Goal: Find specific page/section: Locate a particular part of the current website

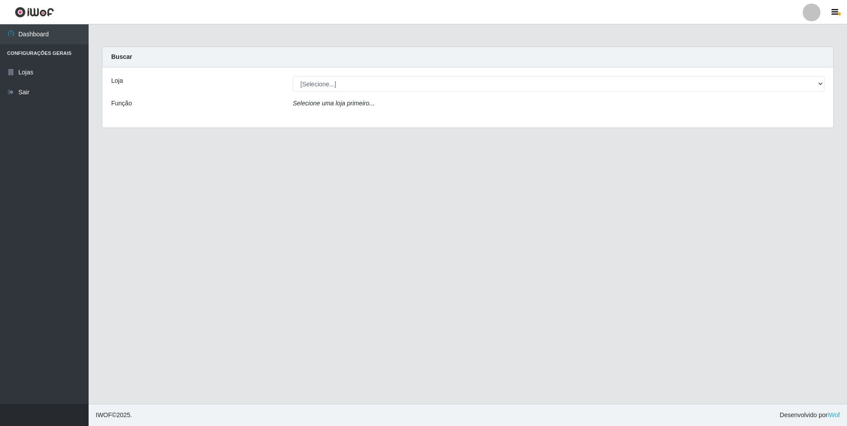
click at [827, 83] on div "[Selecione...] Extrabom - Loja 01 Centro de Distribuição" at bounding box center [558, 83] width 545 height 15
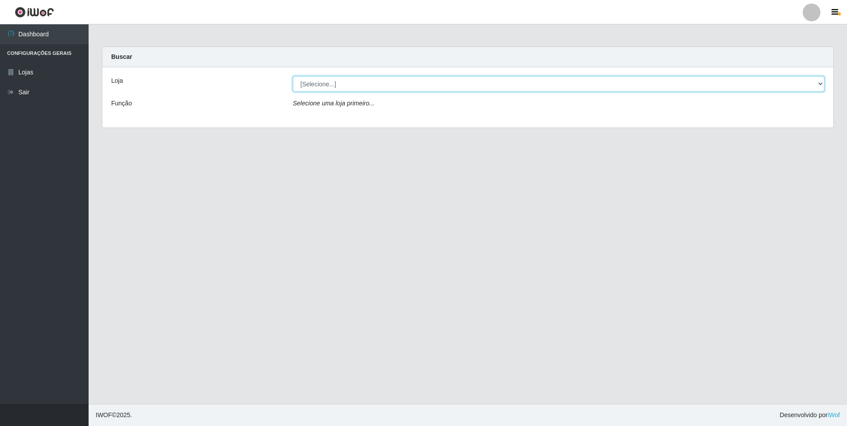
click at [824, 83] on select "[Selecione...] Extrabom - Loja 01 Centro de Distribuição" at bounding box center [558, 83] width 531 height 15
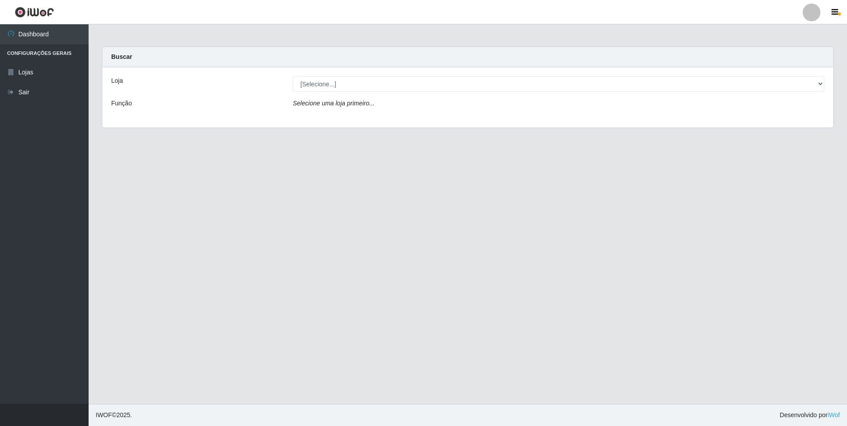
click at [711, 119] on div "Loja [Selecione...] Extrabom - Loja 01 Centro de Distribuição Função Selecione …" at bounding box center [467, 97] width 731 height 60
click at [824, 84] on div "[Selecione...] Extrabom - Loja 01 Centro de Distribuição" at bounding box center [558, 83] width 545 height 15
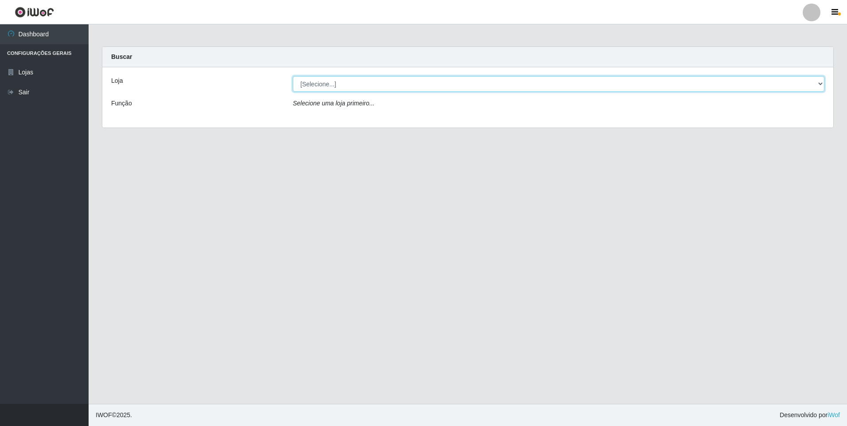
drag, startPoint x: 820, startPoint y: 82, endPoint x: 818, endPoint y: 86, distance: 4.6
click at [820, 82] on select "[Selecione...] Extrabom - Loja 01 Centro de Distribuição" at bounding box center [558, 83] width 531 height 15
select select "435"
click at [293, 76] on select "[Selecione...] Extrabom - Loja 01 Centro de Distribuição" at bounding box center [558, 83] width 531 height 15
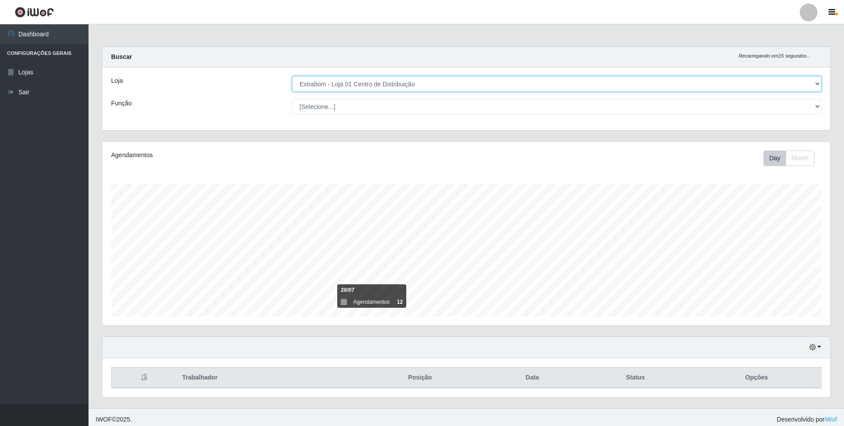
scroll to position [4, 0]
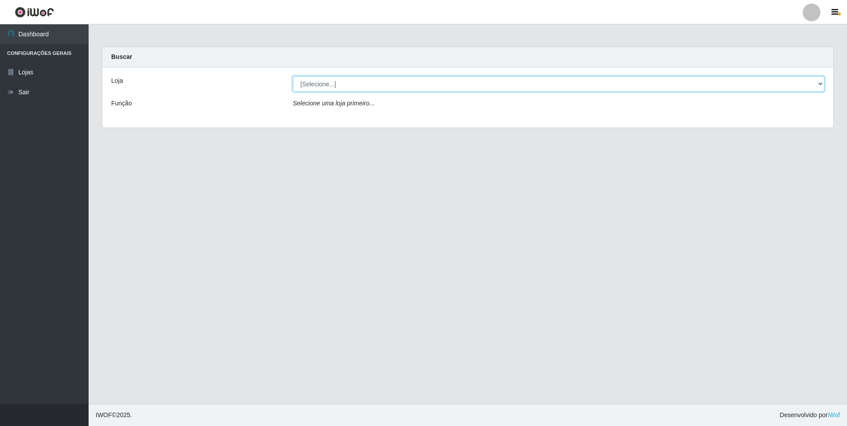
click at [820, 78] on select "[Selecione...] Extrabom - Loja 01 Centro de Distribuição" at bounding box center [558, 83] width 531 height 15
select select "435"
click at [293, 76] on select "[Selecione...] Extrabom - Loja 01 Centro de Distribuição" at bounding box center [558, 83] width 531 height 15
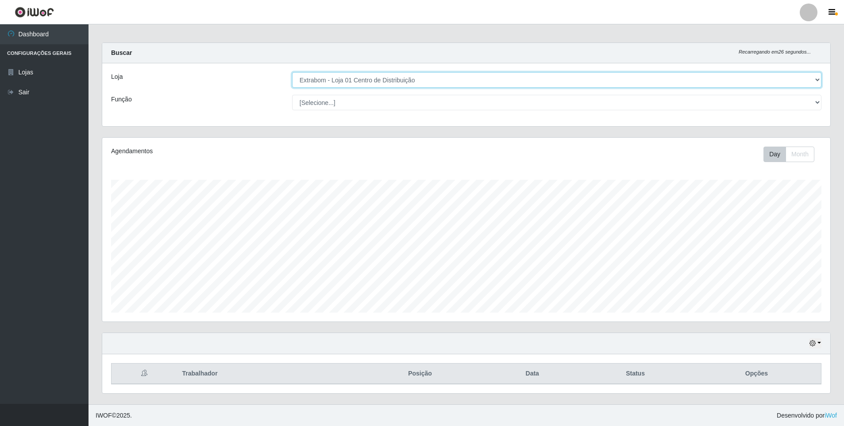
scroll to position [4, 0]
